Goal: Task Accomplishment & Management: Manage account settings

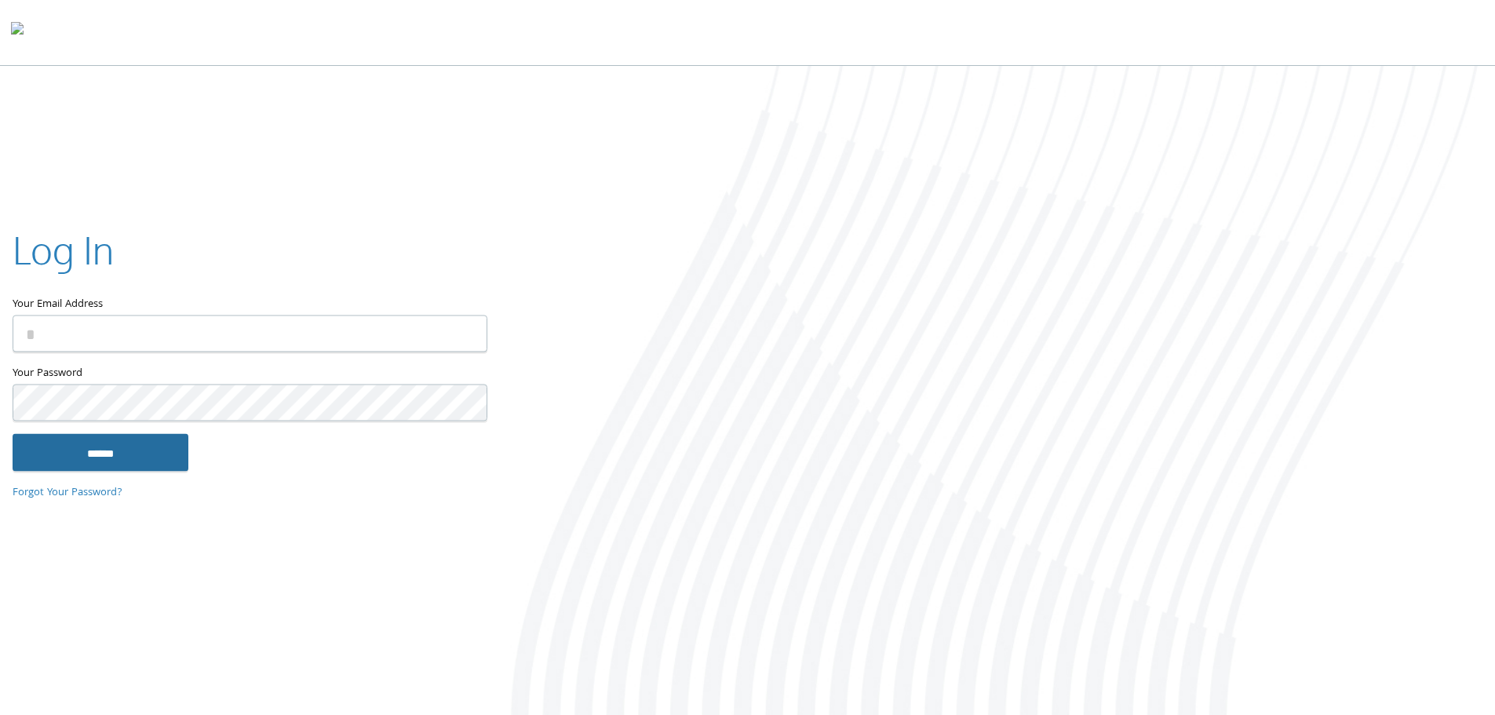
type input "**********"
click at [89, 450] on input "******" at bounding box center [101, 452] width 176 height 38
type input "**********"
click at [93, 465] on input "******" at bounding box center [101, 452] width 176 height 38
